Goal: Use online tool/utility: Utilize a website feature to perform a specific function

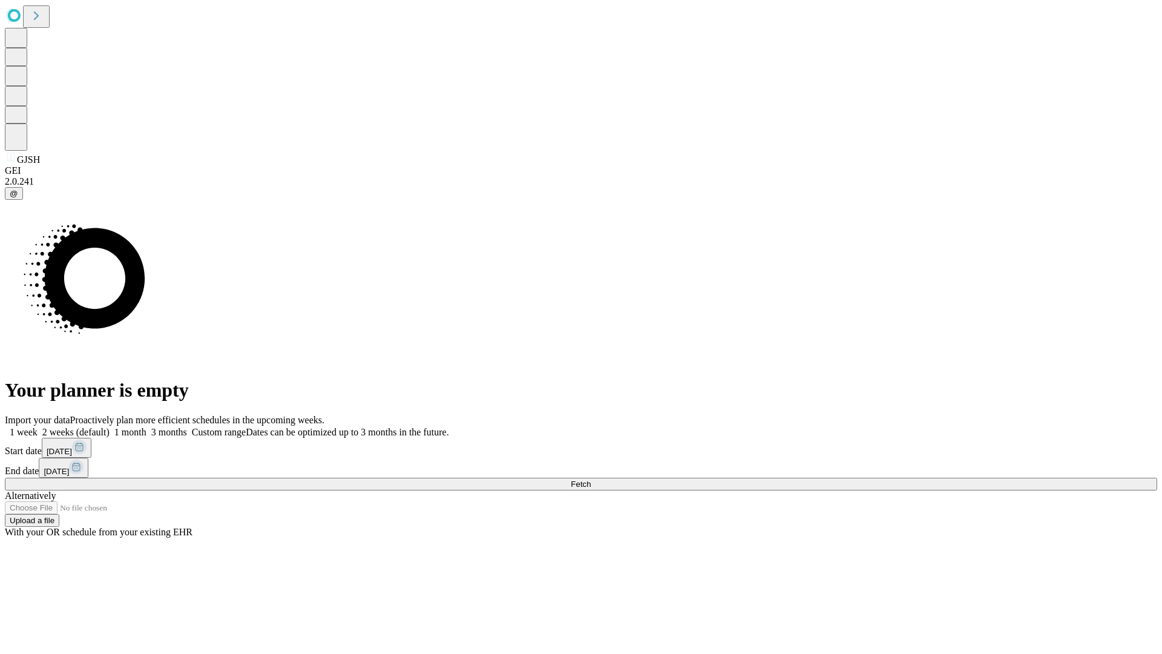
click at [591, 479] on span "Fetch" at bounding box center [581, 483] width 20 height 9
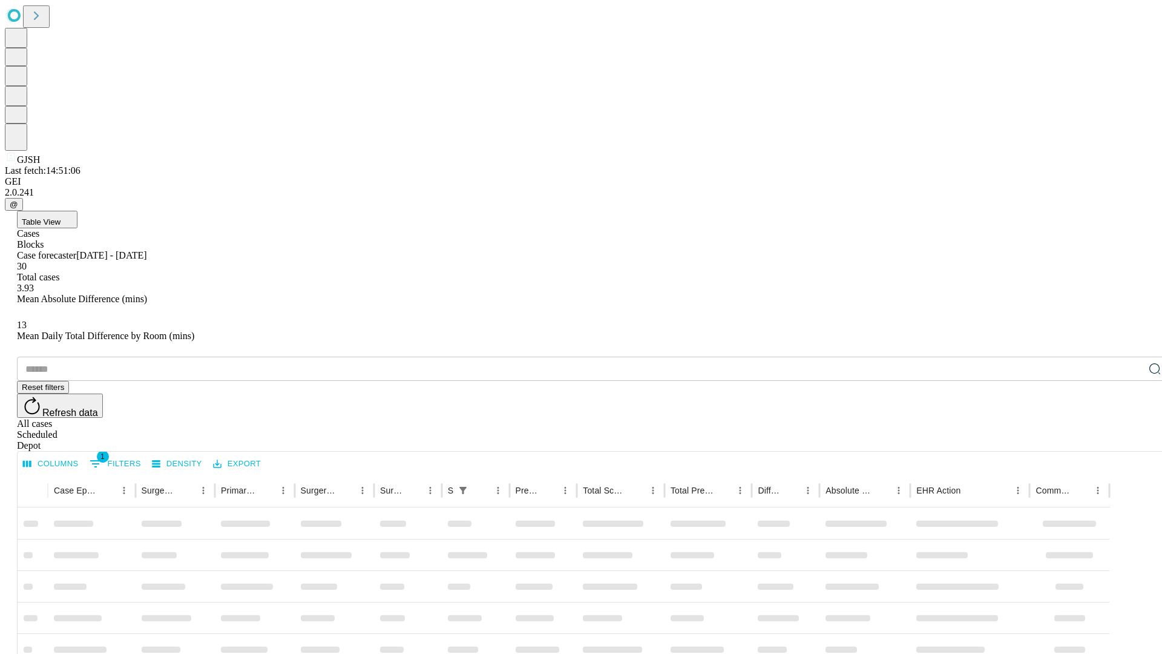
click at [61, 217] on span "Table View" at bounding box center [41, 221] width 39 height 9
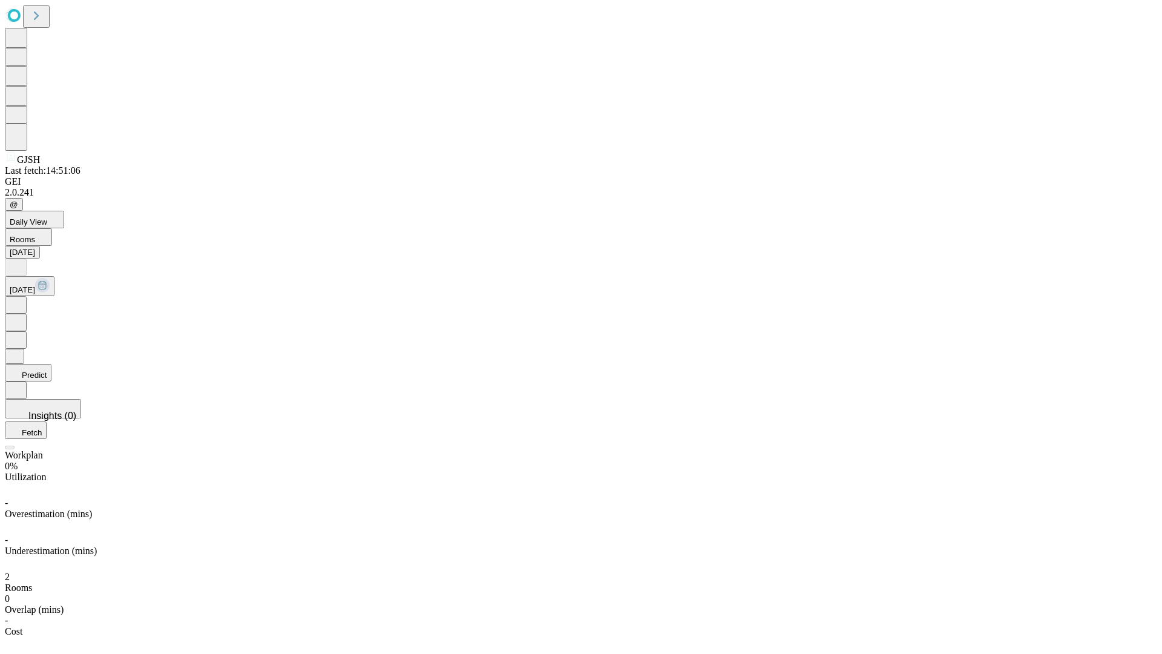
click at [51, 364] on button "Predict" at bounding box center [28, 373] width 47 height 18
